Goal: Information Seeking & Learning: Learn about a topic

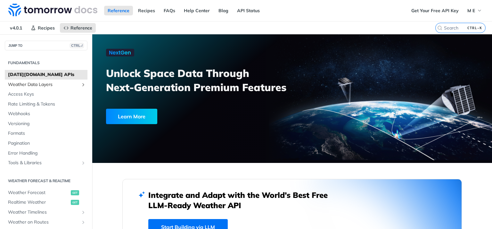
click at [83, 85] on icon "Show subpages for Weather Data Layers" at bounding box center [83, 84] width 5 height 5
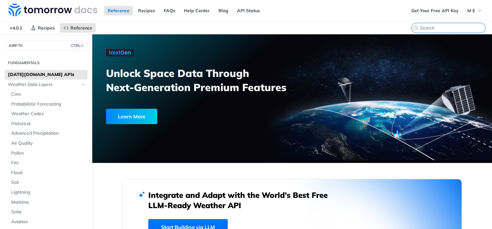
click at [454, 27] on input "search" at bounding box center [452, 28] width 65 height 6
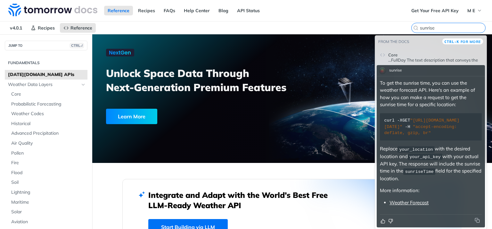
type input "sunrise"
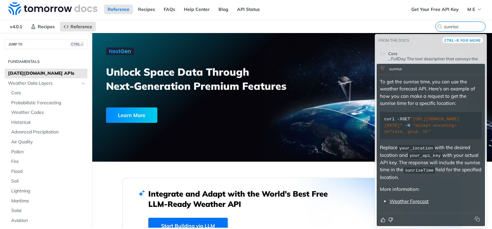
scroll to position [2, 0]
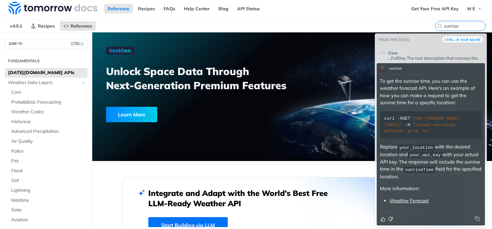
click at [406, 200] on link "Weather Forecast" at bounding box center [409, 200] width 39 height 6
click at [408, 201] on link "Weather Forecast" at bounding box center [409, 200] width 39 height 6
click at [413, 201] on link "Weather Forecast" at bounding box center [409, 200] width 39 height 6
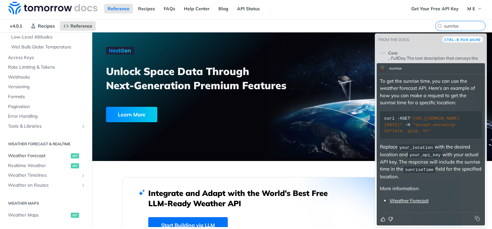
scroll to position [0, 0]
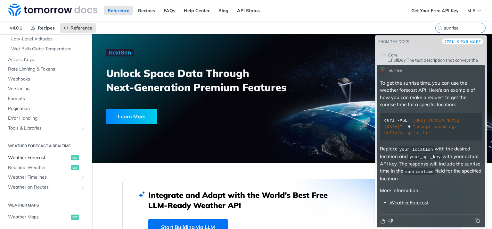
click at [29, 157] on span "Weather Forecast" at bounding box center [38, 157] width 61 height 6
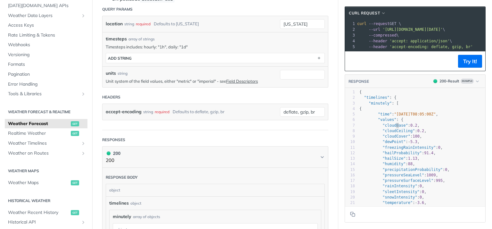
click at [396, 126] on span ""cloudBase"" at bounding box center [394, 125] width 25 height 4
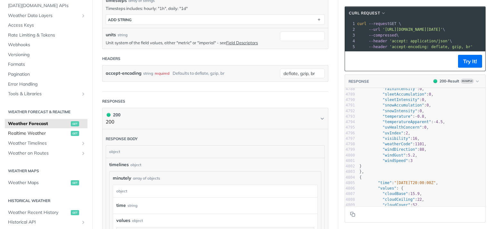
click at [26, 135] on span "Realtime Weather" at bounding box center [38, 133] width 61 height 6
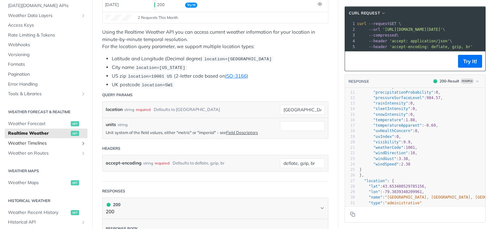
click at [23, 144] on span "Weather Timelines" at bounding box center [43, 143] width 71 height 6
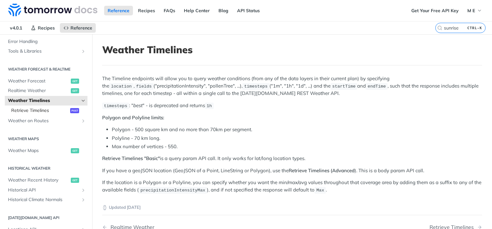
click at [42, 106] on link "Retrieve Timelines post" at bounding box center [47, 111] width 79 height 10
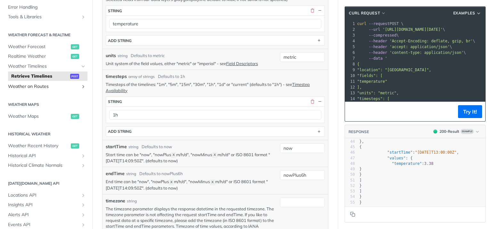
click at [83, 86] on icon "Show subpages for Weather on Routes" at bounding box center [83, 86] width 5 height 5
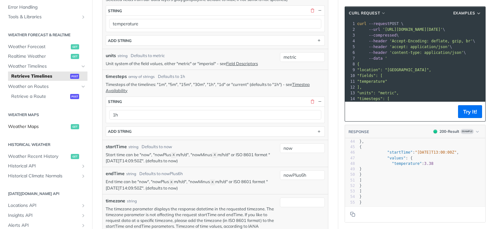
click at [27, 127] on span "Weather Maps" at bounding box center [38, 126] width 61 height 6
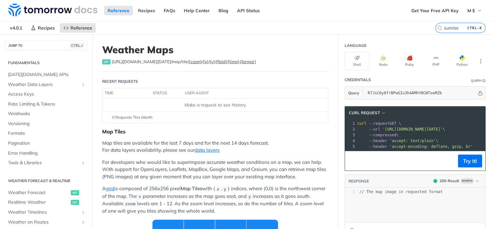
click at [439, 28] on icon "Search" at bounding box center [439, 27] width 5 height 5
click at [439, 28] on input "sunrise" at bounding box center [452, 28] width 65 height 6
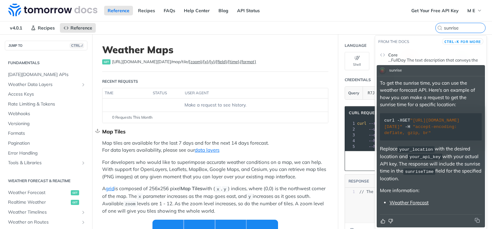
click at [299, 132] on div "Map Tiles" at bounding box center [215, 131] width 226 height 6
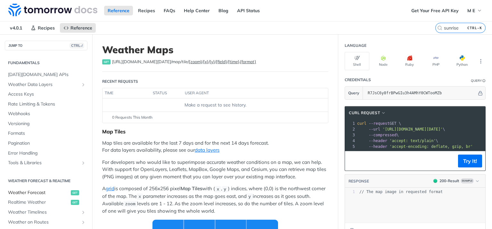
click at [29, 192] on span "Weather Forecast" at bounding box center [38, 192] width 61 height 6
